Goal: Navigation & Orientation: Find specific page/section

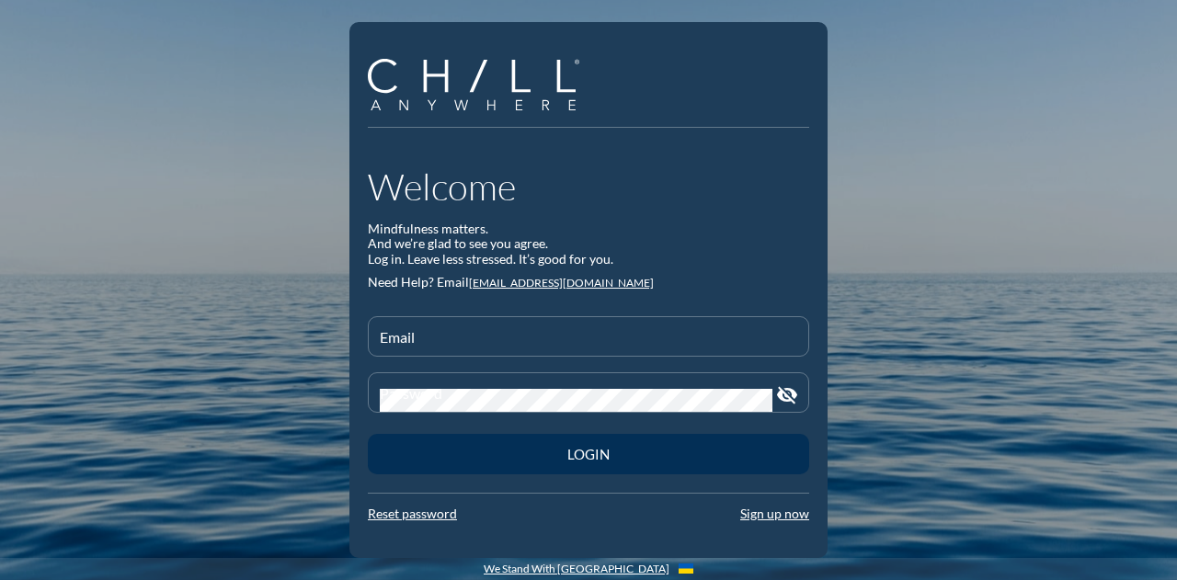
type input "[EMAIL_ADDRESS][DOMAIN_NAME]"
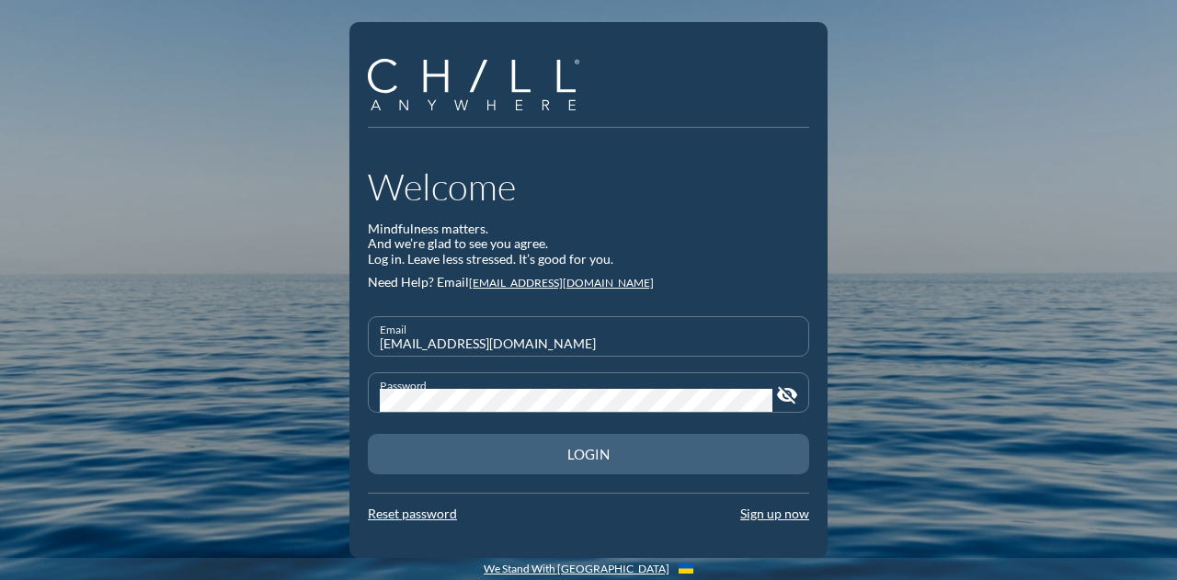
click at [497, 442] on button "Login" at bounding box center [588, 454] width 441 height 40
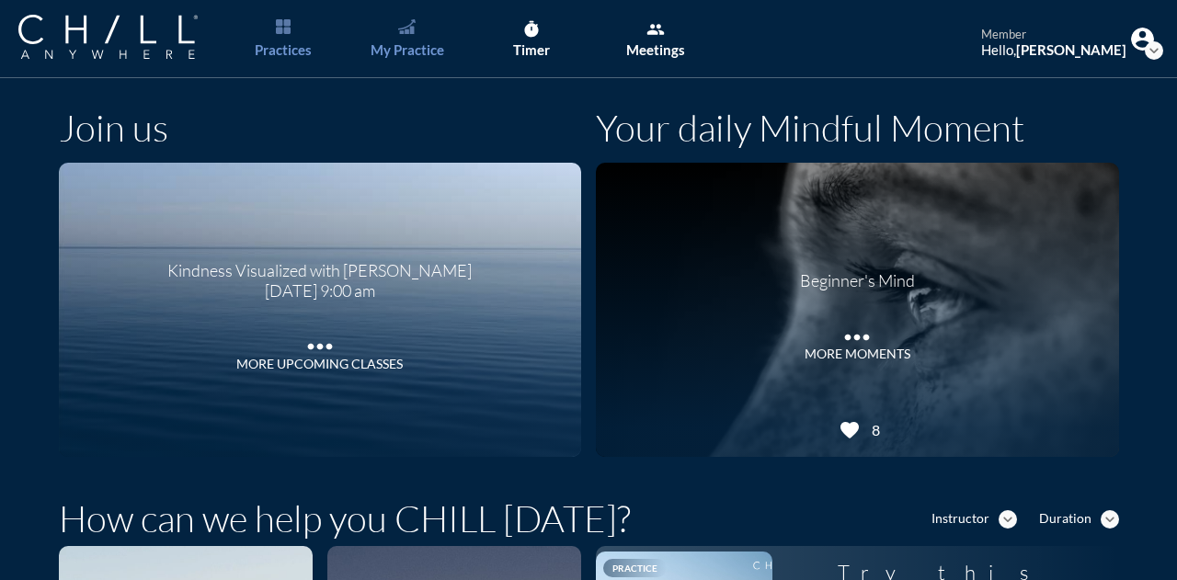
click at [401, 53] on div "My Practice" at bounding box center [408, 49] width 74 height 17
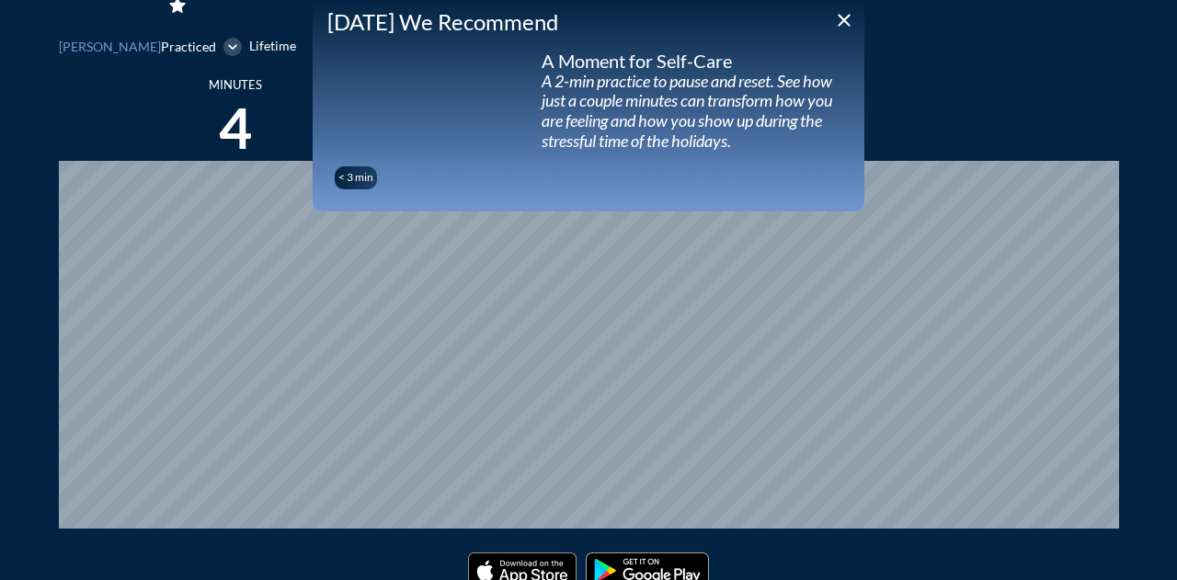
scroll to position [423, 0]
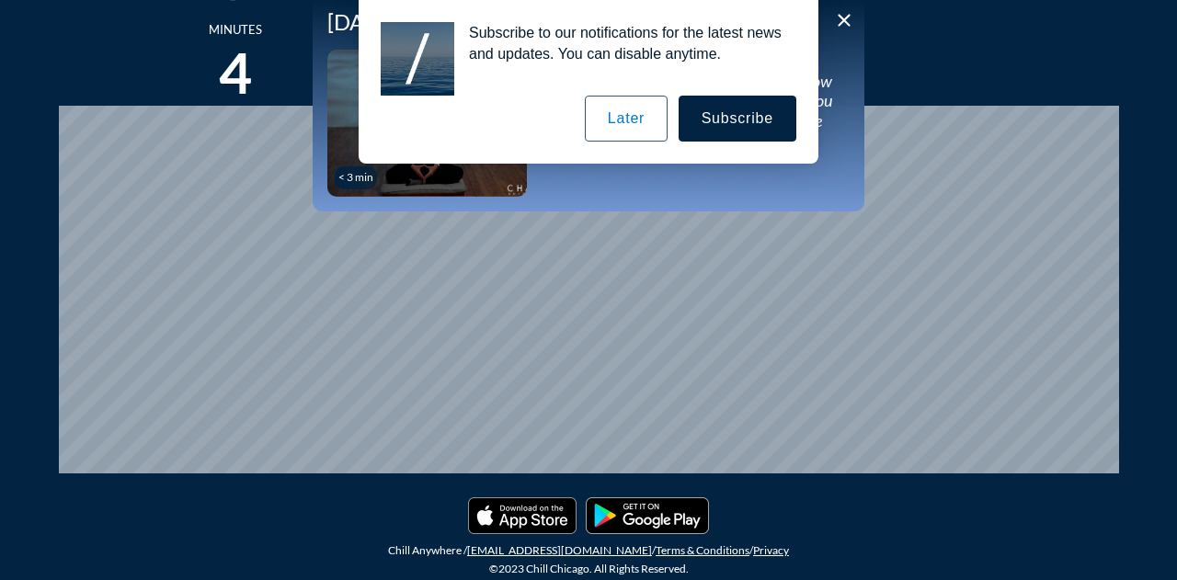
click at [658, 116] on button "Later" at bounding box center [626, 119] width 83 height 46
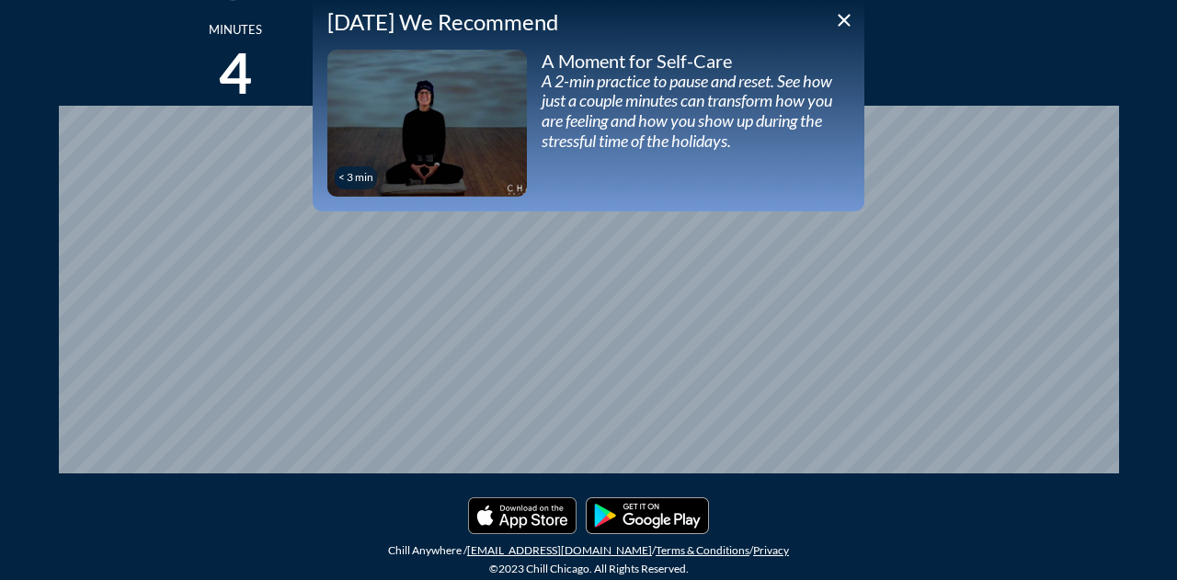
click at [844, 27] on icon "close" at bounding box center [844, 20] width 22 height 22
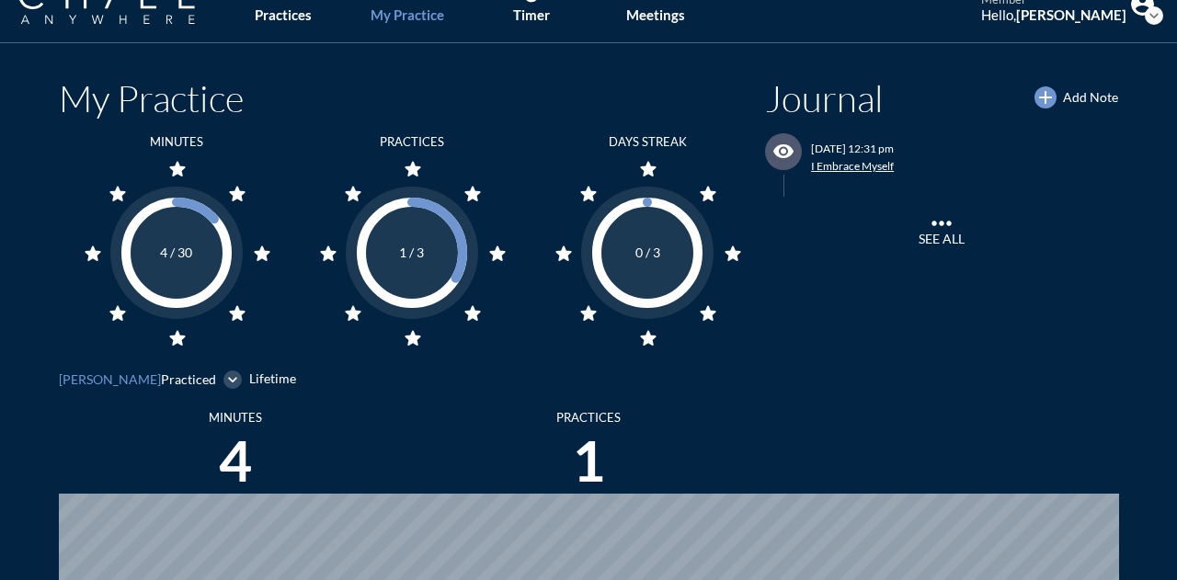
scroll to position [0, 0]
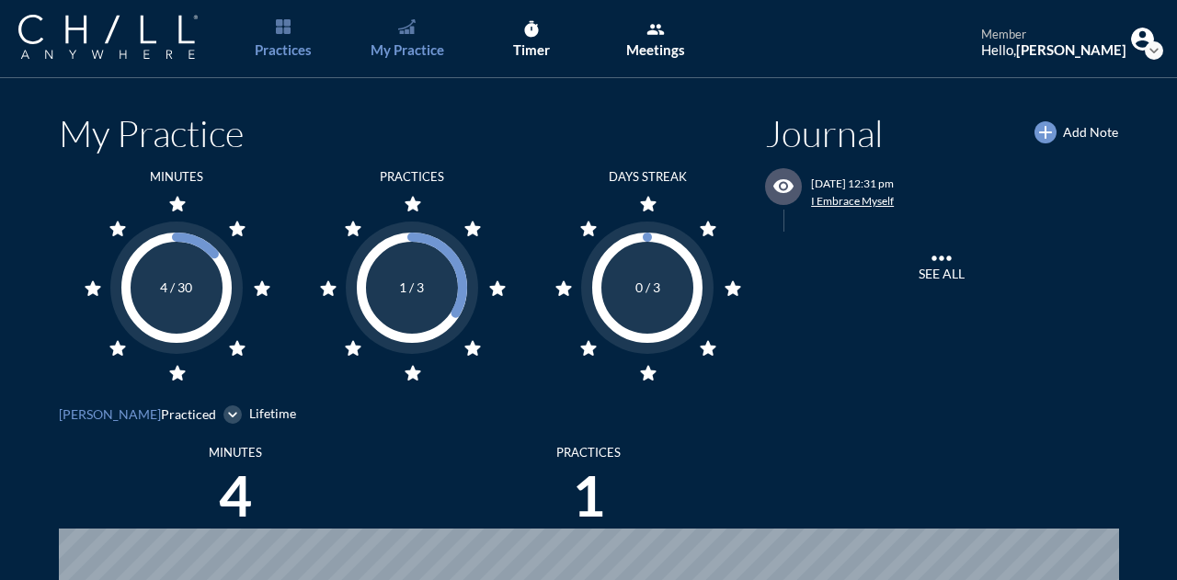
click at [314, 22] on link "Practices" at bounding box center [282, 39] width 97 height 78
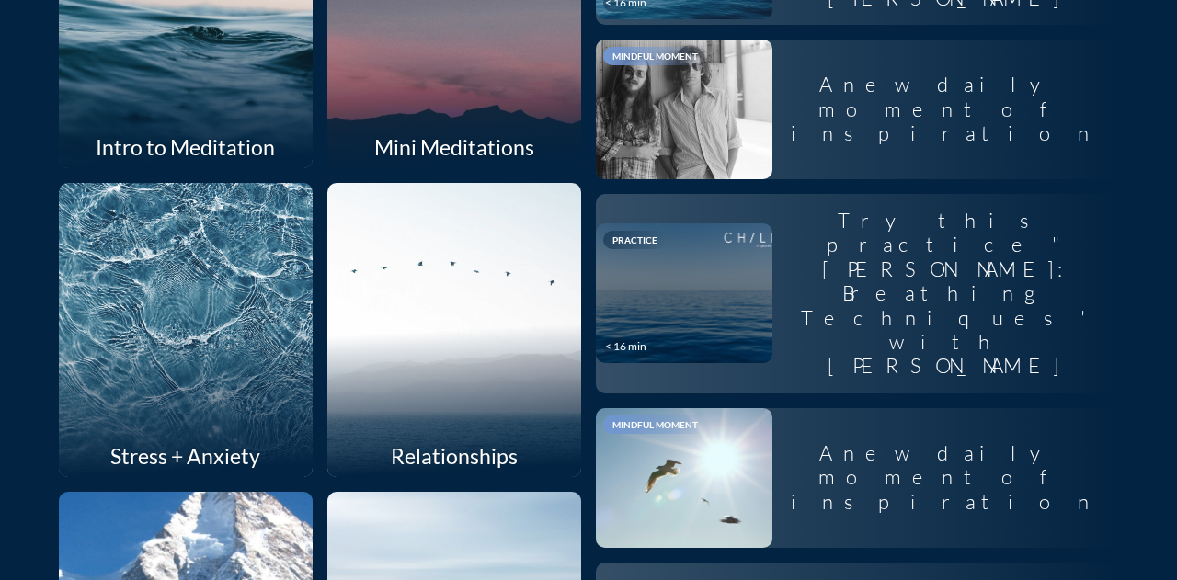
scroll to position [552, 0]
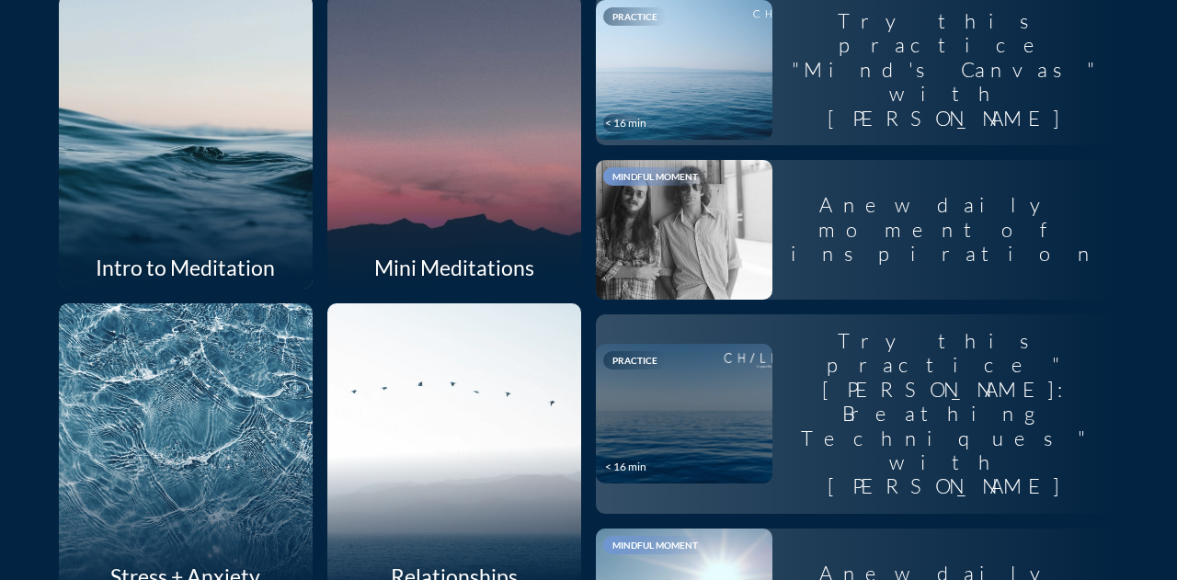
click at [445, 142] on div at bounding box center [453, 141] width 269 height 312
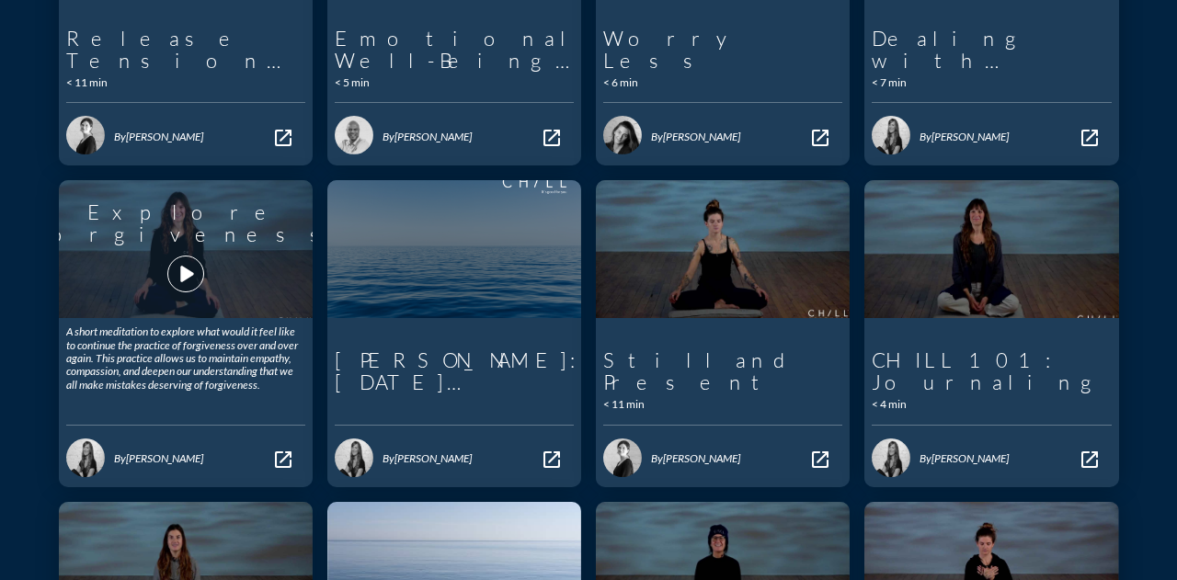
scroll to position [552, 0]
